Goal: Transaction & Acquisition: Purchase product/service

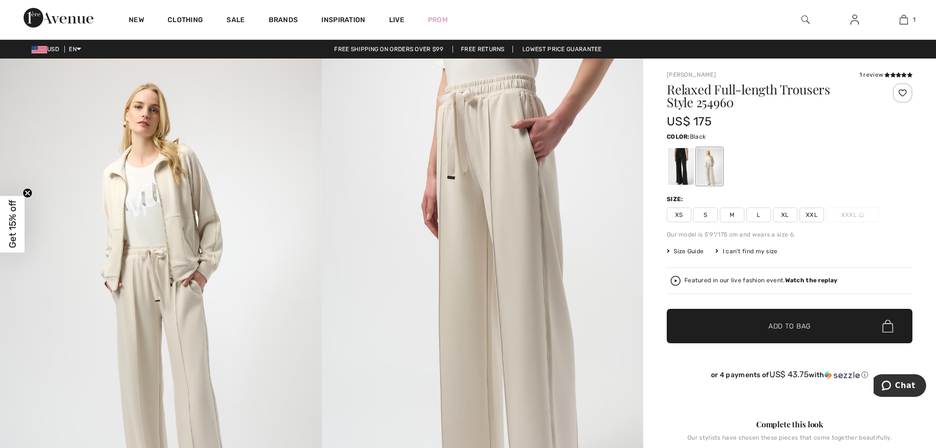
click at [680, 167] on div at bounding box center [681, 166] width 26 height 37
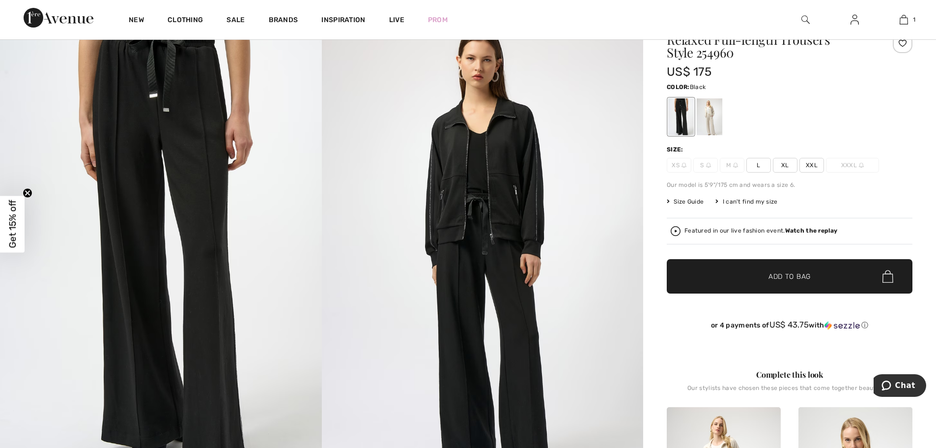
scroll to position [49, 0]
